Goal: Task Accomplishment & Management: Complete application form

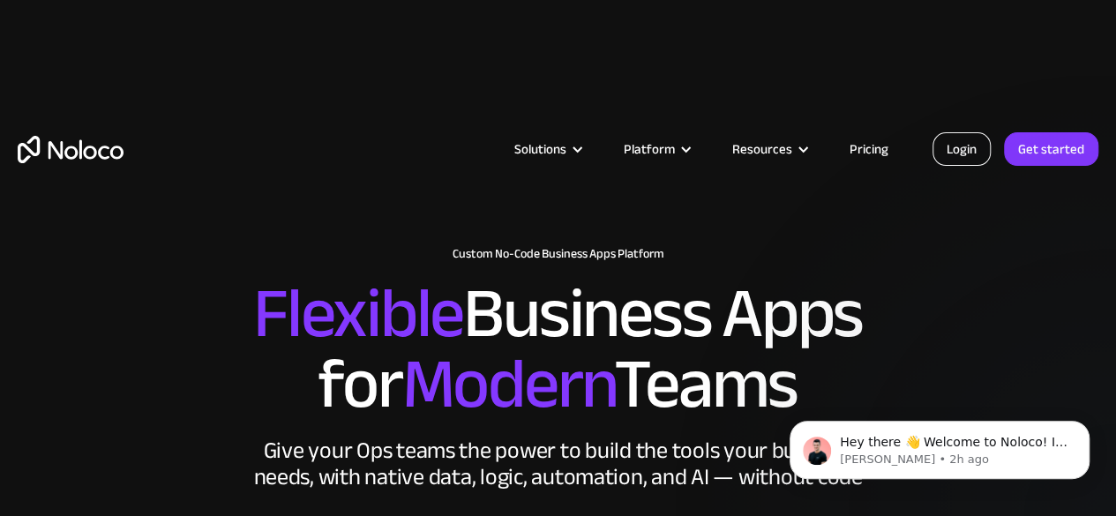
click at [954, 146] on link "Login" at bounding box center [961, 149] width 58 height 34
click at [1032, 138] on link "Get started" at bounding box center [1051, 149] width 94 height 34
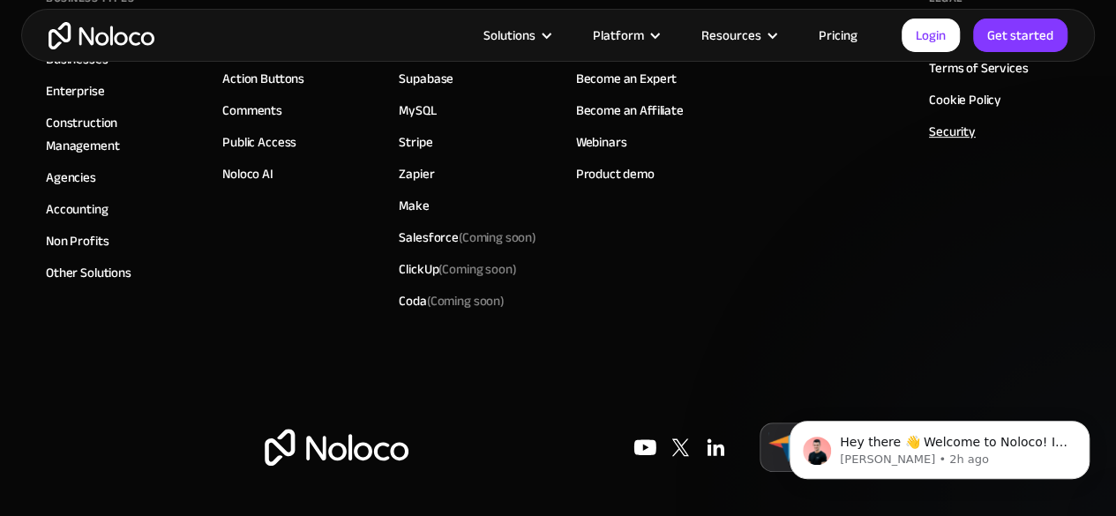
scroll to position [10666, 0]
click at [953, 143] on link "Security" at bounding box center [952, 131] width 47 height 23
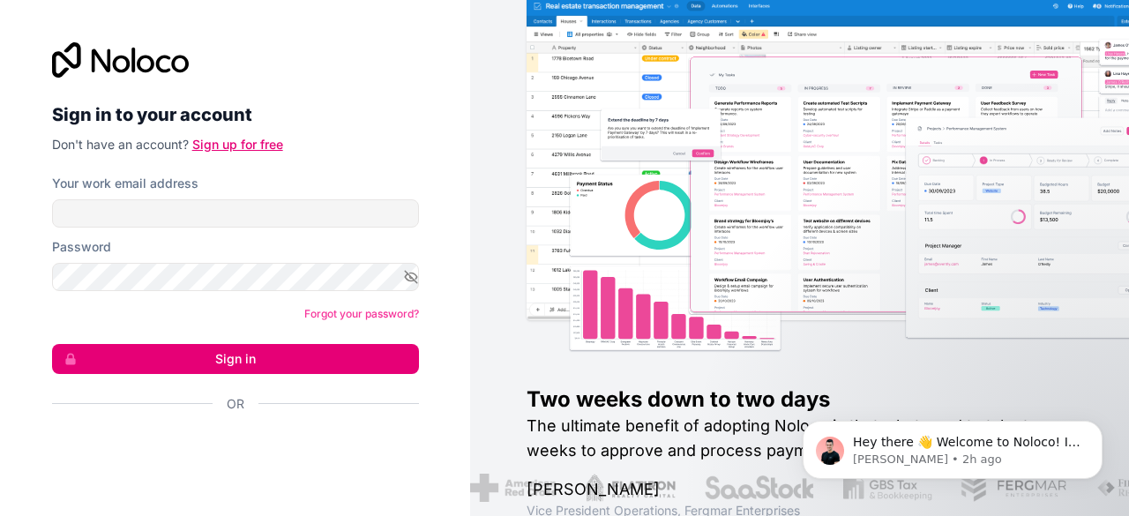
click at [247, 144] on link "Sign up for free" at bounding box center [237, 144] width 91 height 15
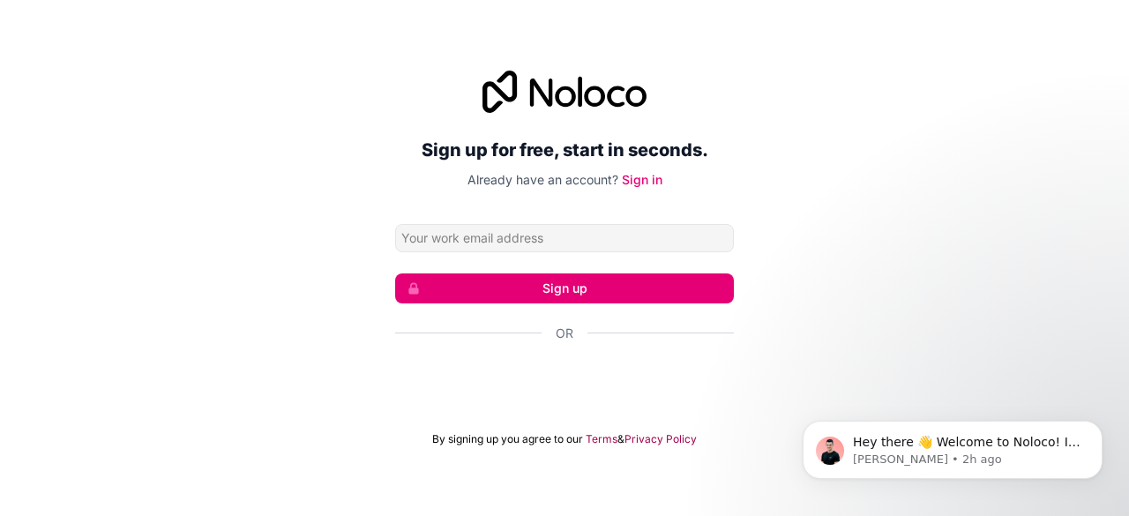
click at [582, 244] on input "Email address" at bounding box center [564, 238] width 339 height 28
type input "bugshunter68+1@gmail.com"
click at [536, 285] on button "Sign up" at bounding box center [564, 288] width 339 height 30
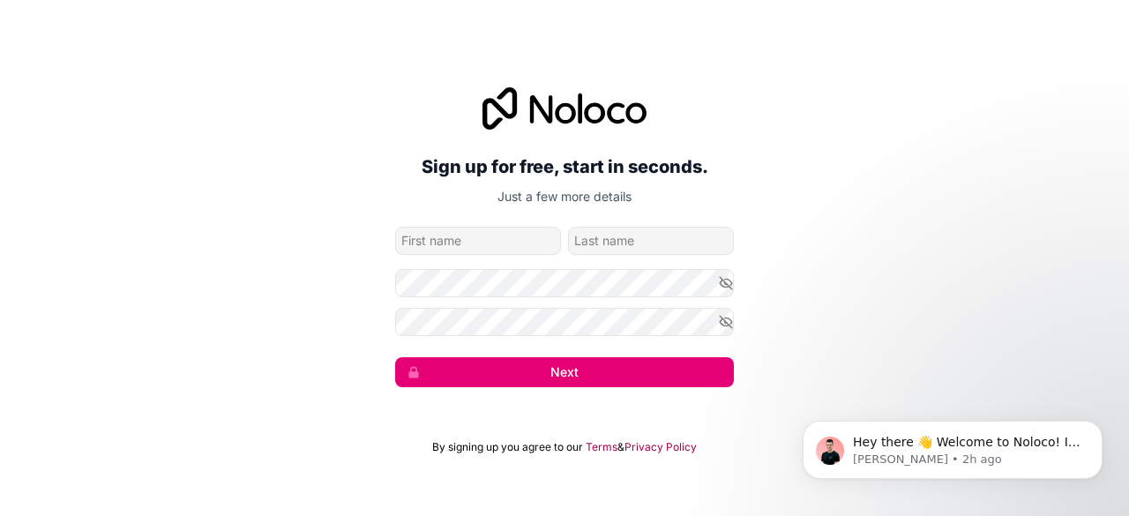
click at [510, 253] on input "given-name" at bounding box center [478, 241] width 166 height 28
type input "www.evil.com"
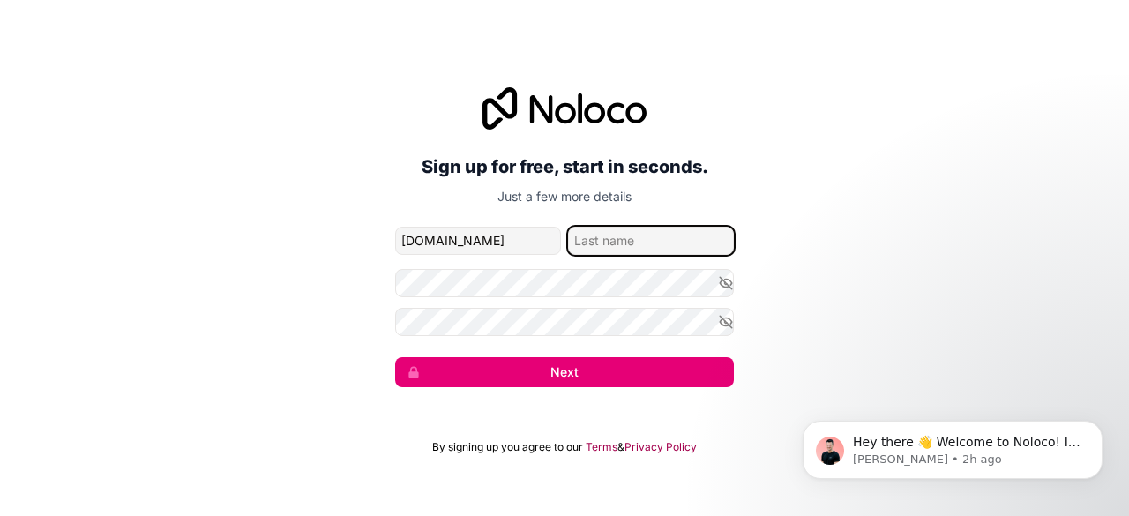
click at [587, 245] on input "family-name" at bounding box center [651, 241] width 166 height 28
type input "www.evil.com"
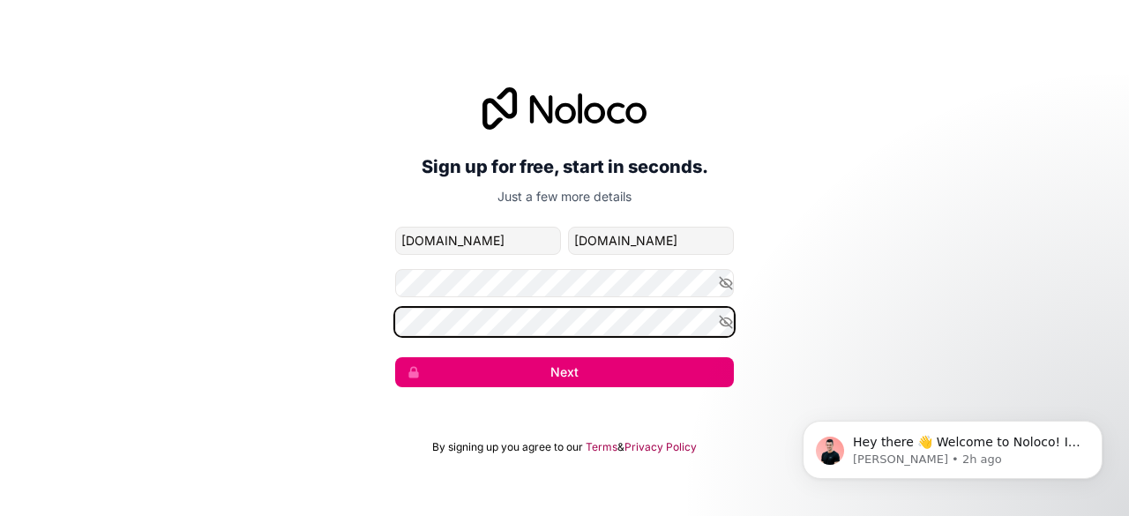
scroll to position [0, 28650]
click at [207, 262] on div "Sign up for free, start in seconds. Just a few more details bugshunter68+1@gmai…" at bounding box center [564, 237] width 1129 height 349
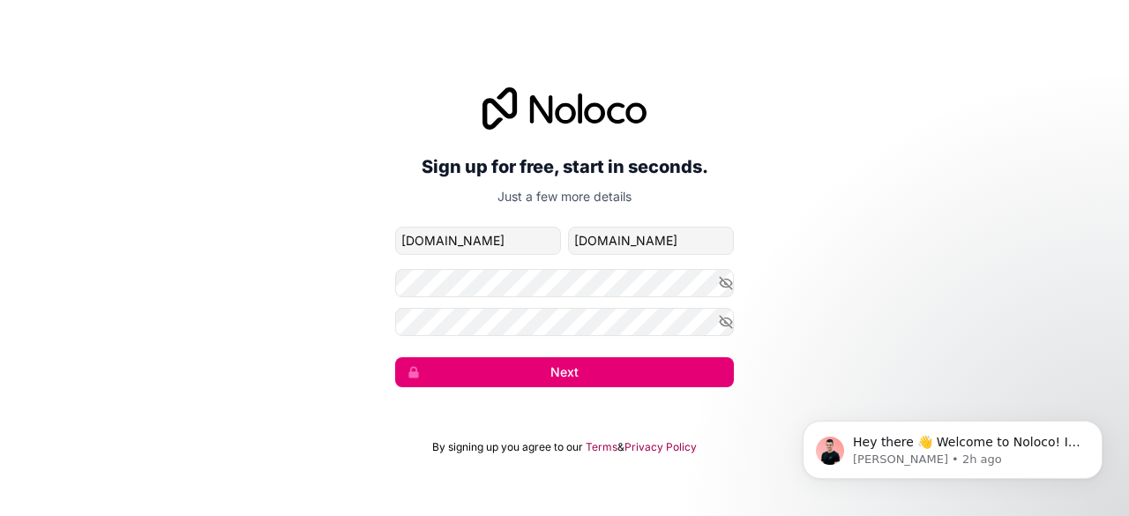
click at [1061, 255] on div "Sign up for free, start in seconds. Just a few more details bugshunter68+1@gmai…" at bounding box center [564, 237] width 1129 height 349
click at [1106, 427] on button "Dismiss notification" at bounding box center [1097, 425] width 23 height 23
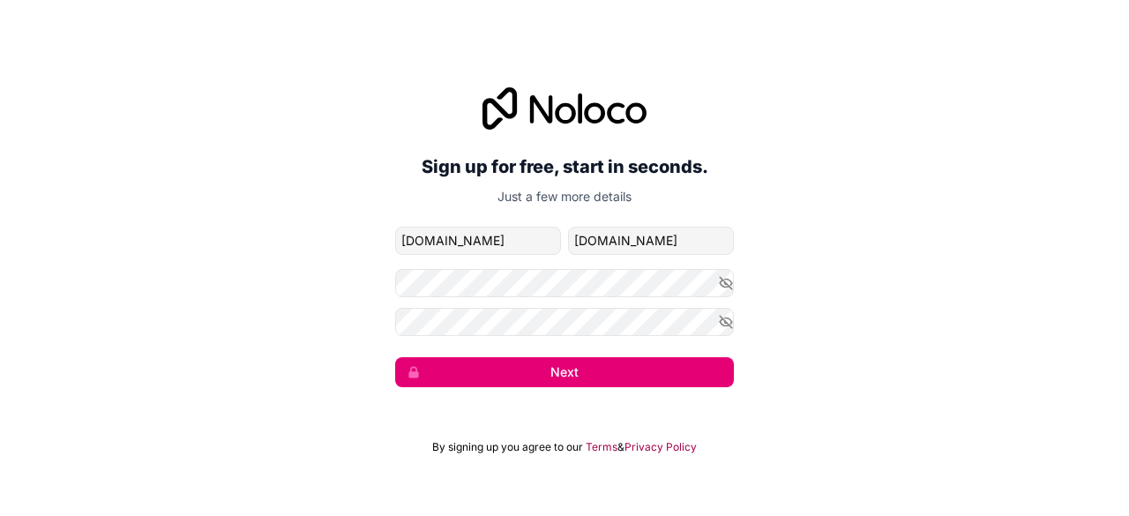
click at [654, 381] on button "Next" at bounding box center [564, 372] width 339 height 30
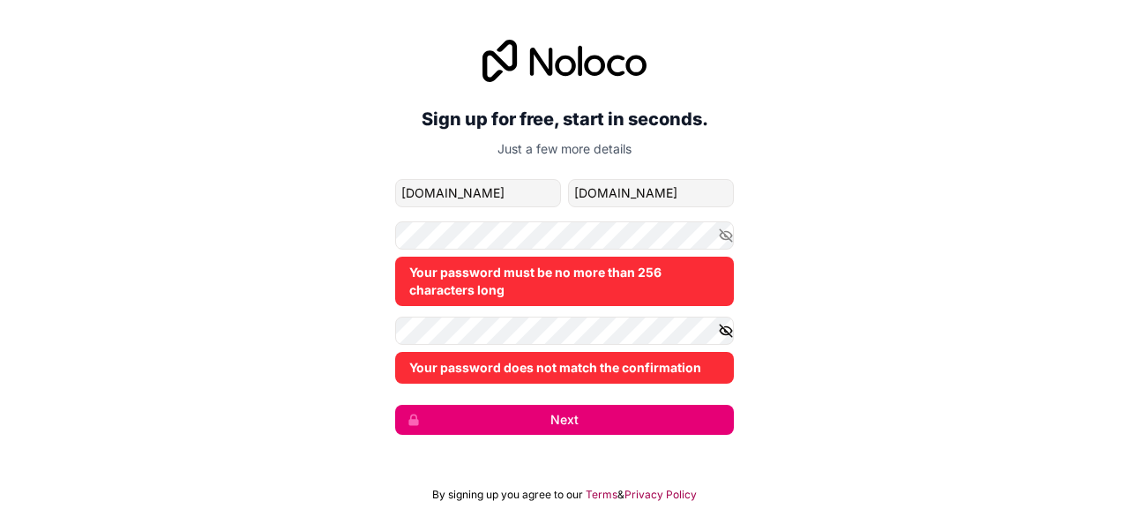
click at [726, 328] on icon "button" at bounding box center [726, 331] width 16 height 16
click at [720, 236] on icon "button" at bounding box center [726, 235] width 12 height 8
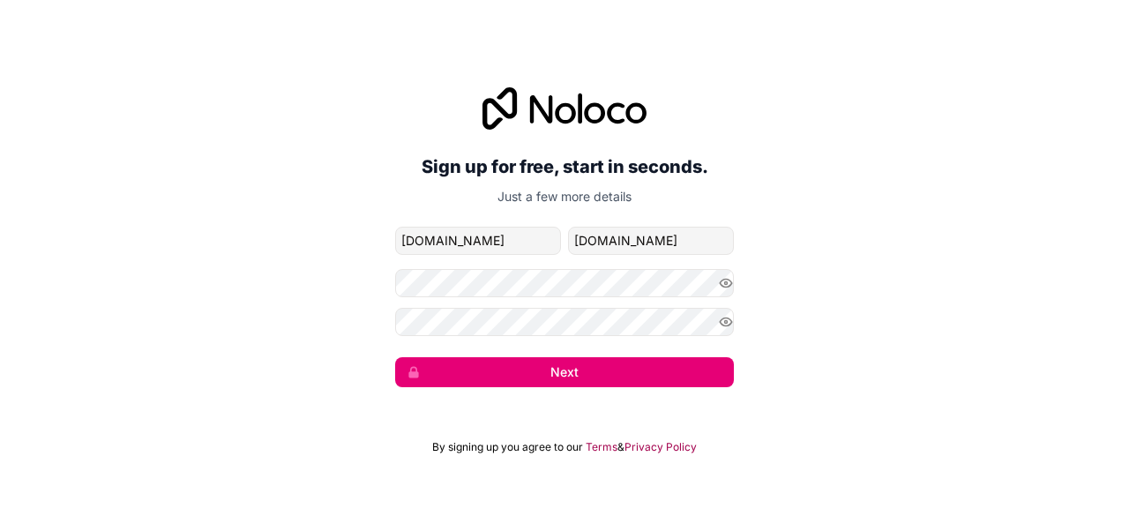
click at [869, 310] on div "Sign up for free, start in seconds. Just a few more details bugshunter68+1@gmai…" at bounding box center [564, 237] width 1129 height 349
click at [728, 280] on icon "button" at bounding box center [726, 283] width 12 height 8
click at [723, 315] on icon "button" at bounding box center [726, 322] width 16 height 16
click at [474, 374] on button "Next" at bounding box center [564, 372] width 339 height 30
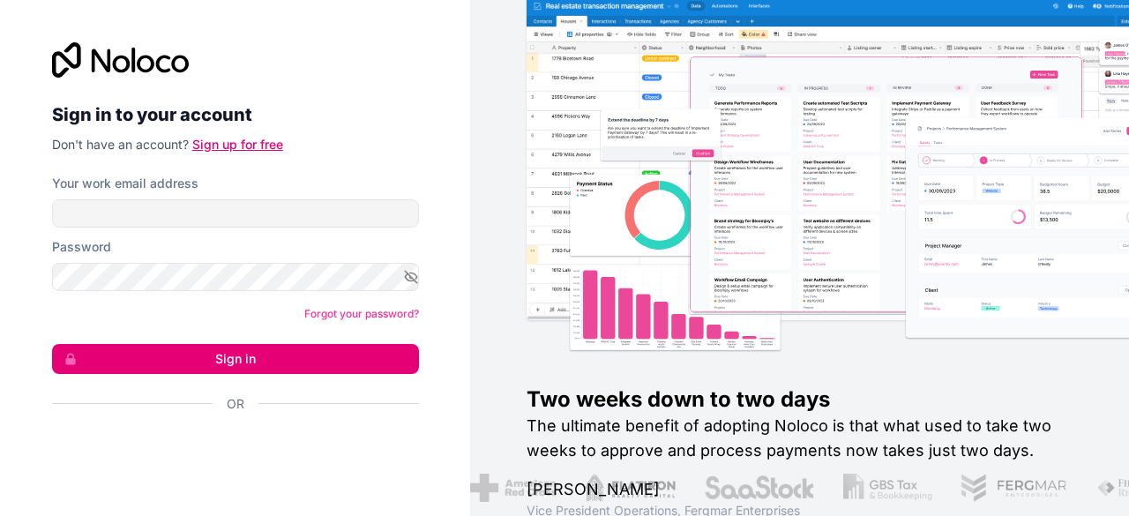
click at [222, 140] on link "Sign up for free" at bounding box center [237, 144] width 91 height 15
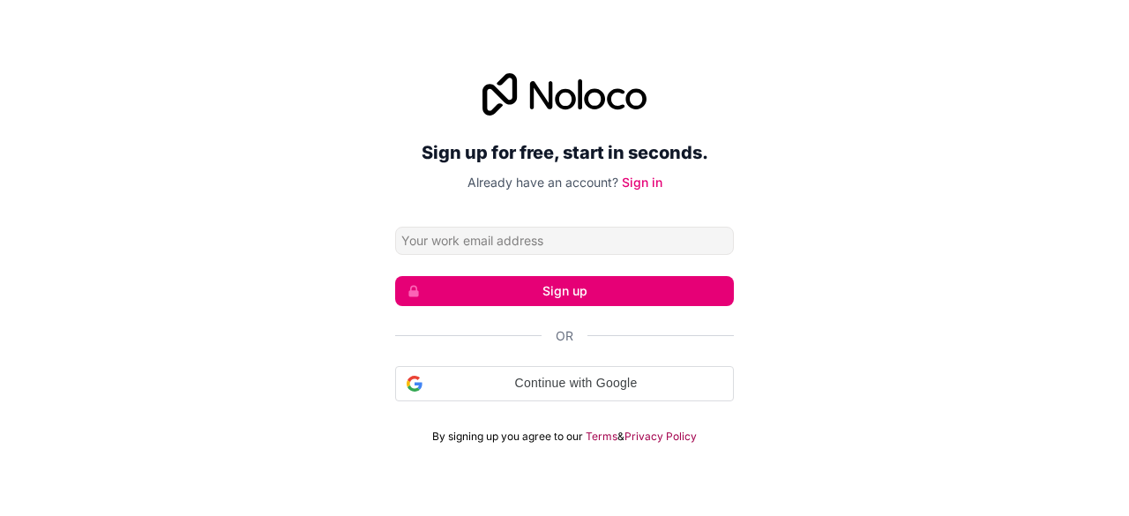
click at [489, 245] on input "Email address" at bounding box center [564, 241] width 339 height 28
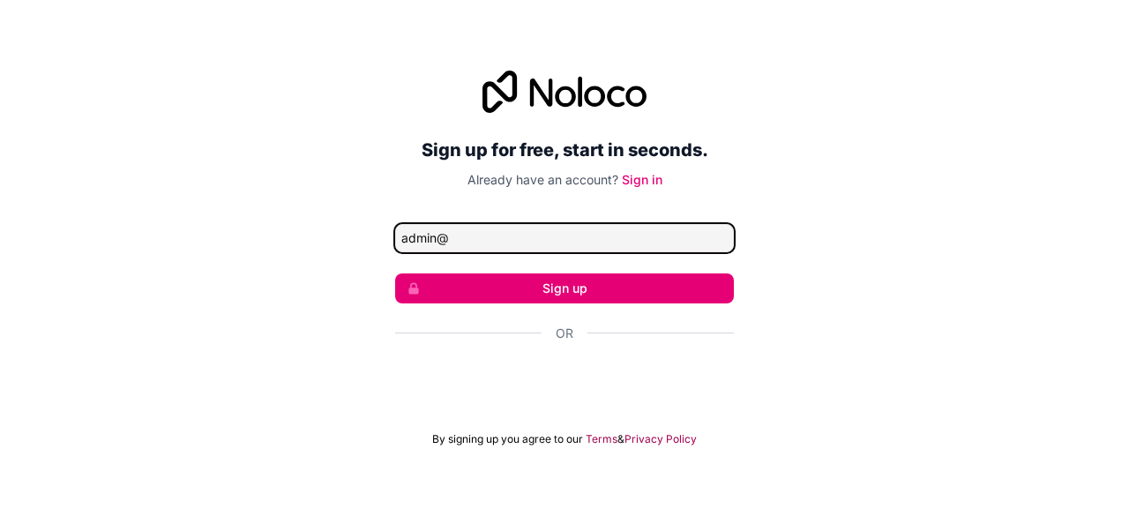
click at [498, 228] on input "admin@" at bounding box center [564, 238] width 339 height 28
paste input "noloco.io"
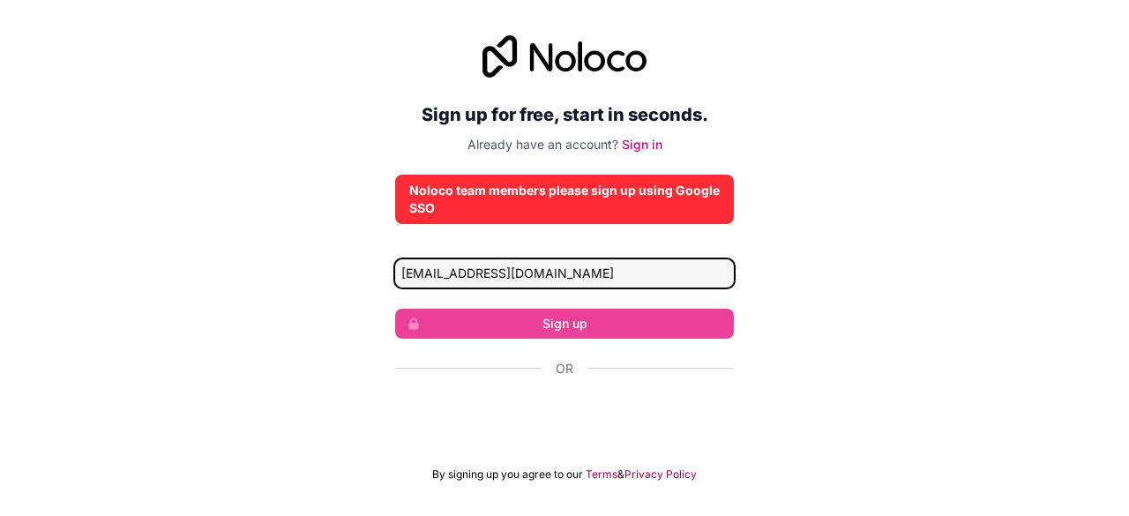
click at [437, 269] on input "admin@noloco.io" at bounding box center [564, 273] width 339 height 28
type input "support@noloco.io"
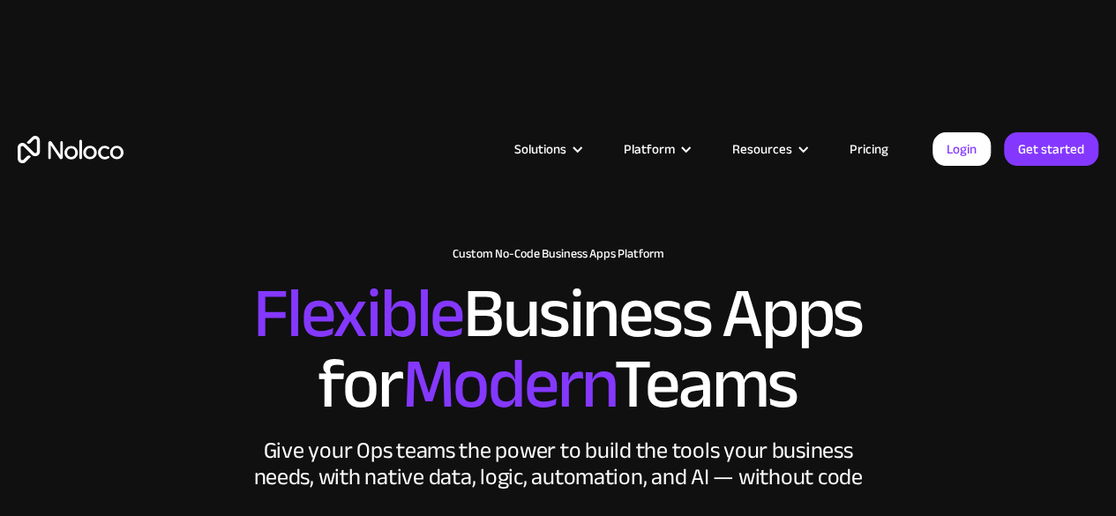
drag, startPoint x: 848, startPoint y: 228, endPoint x: 827, endPoint y: -34, distance: 262.8
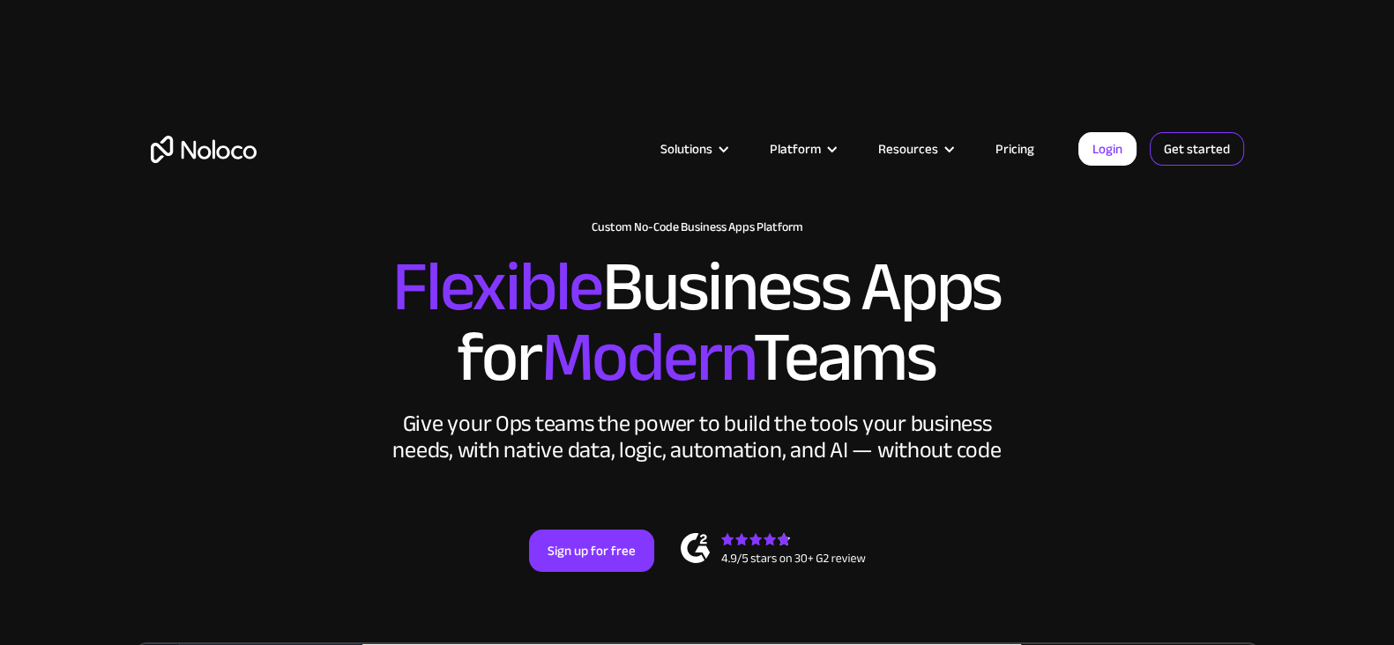
click at [1115, 143] on link "Get started" at bounding box center [1197, 149] width 94 height 34
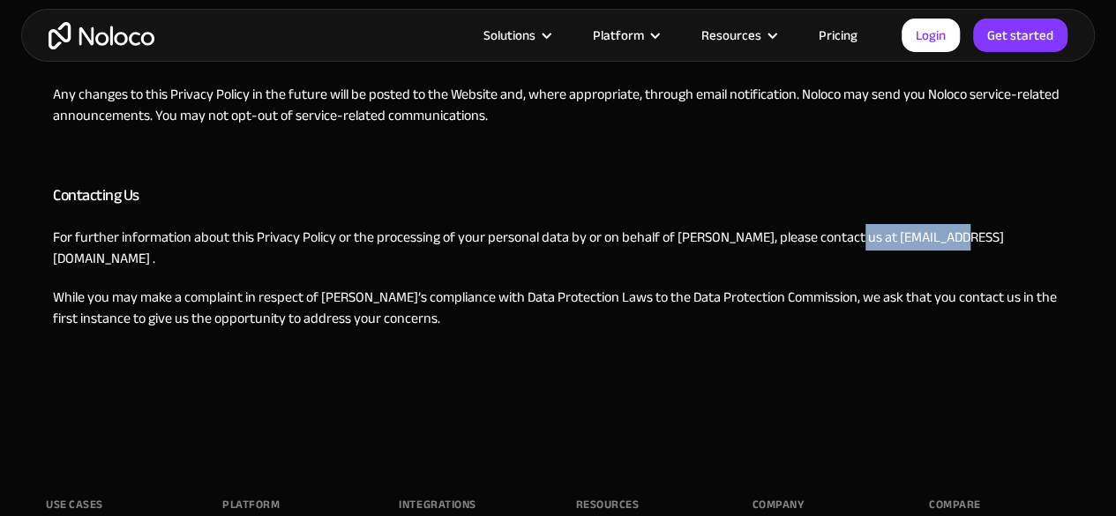
drag, startPoint x: 948, startPoint y: 234, endPoint x: 838, endPoint y: 241, distance: 110.5
click at [838, 241] on p "For further information about this Privacy Policy or the processing of your per…" at bounding box center [558, 248] width 1010 height 42
copy p "support@noloco.io"
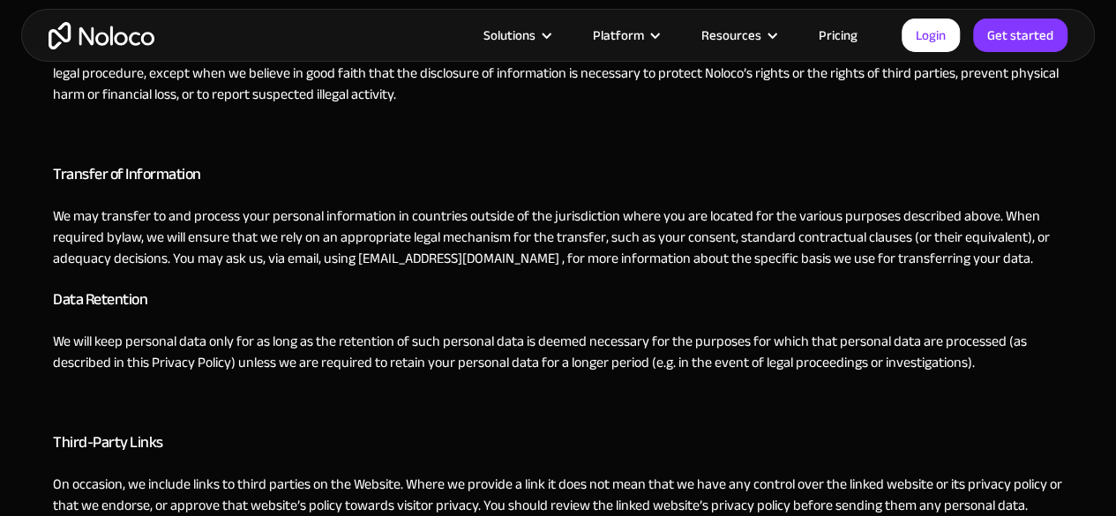
scroll to position [2133, 0]
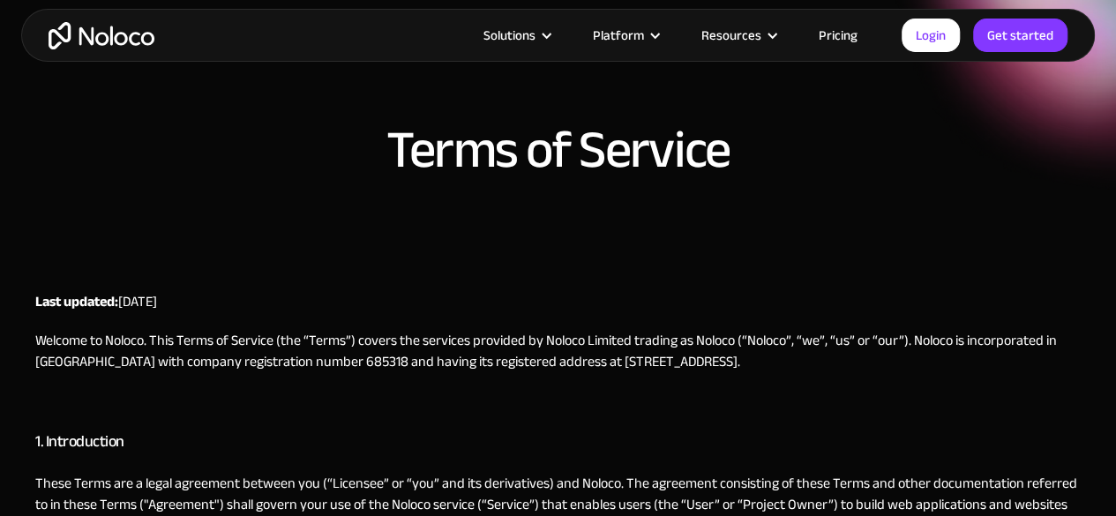
scroll to position [429, 0]
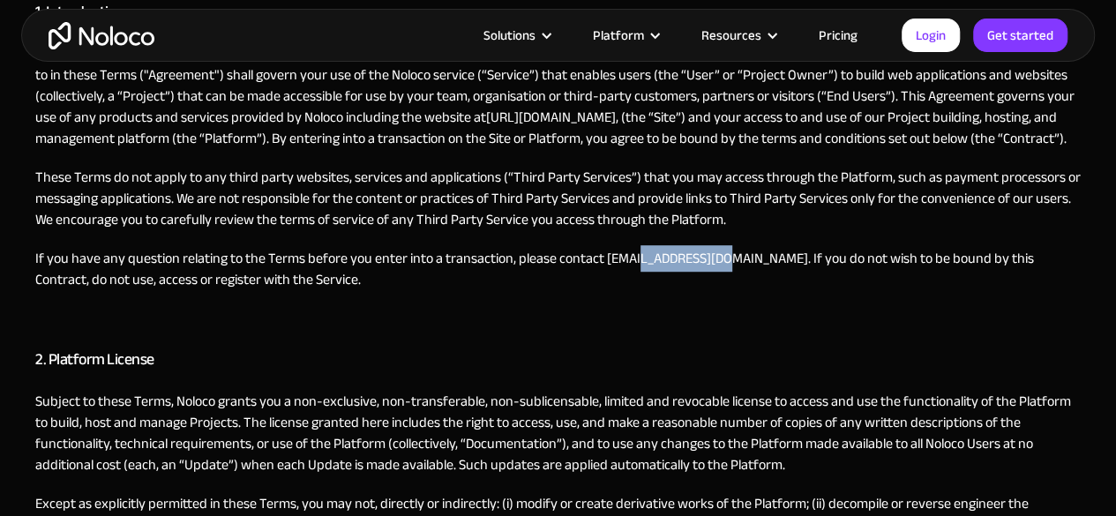
drag, startPoint x: 713, startPoint y: 257, endPoint x: 633, endPoint y: 187, distance: 106.2
click at [638, 251] on p "If you have any question relating to the Terms before you enter into a transact…" at bounding box center [557, 269] width 1045 height 42
